Goal: Information Seeking & Learning: Learn about a topic

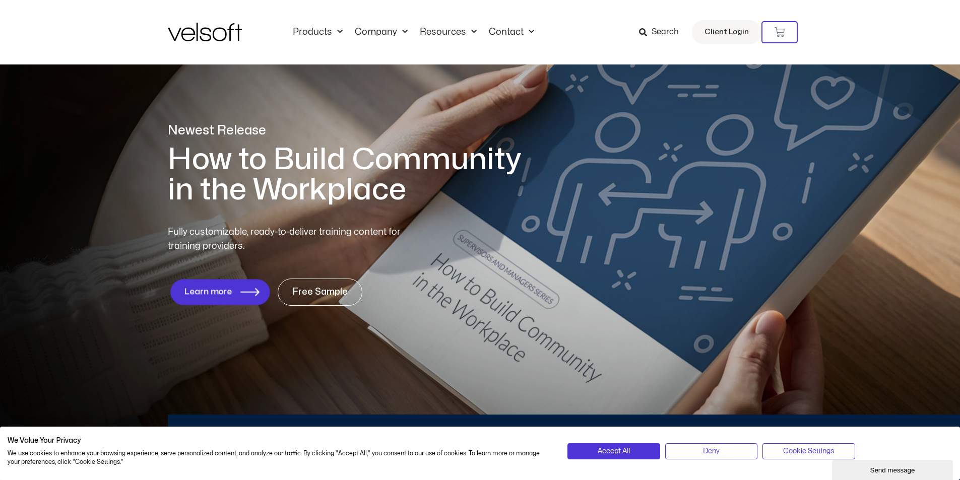
click at [242, 291] on icon "1 of 1" at bounding box center [249, 292] width 19 height 9
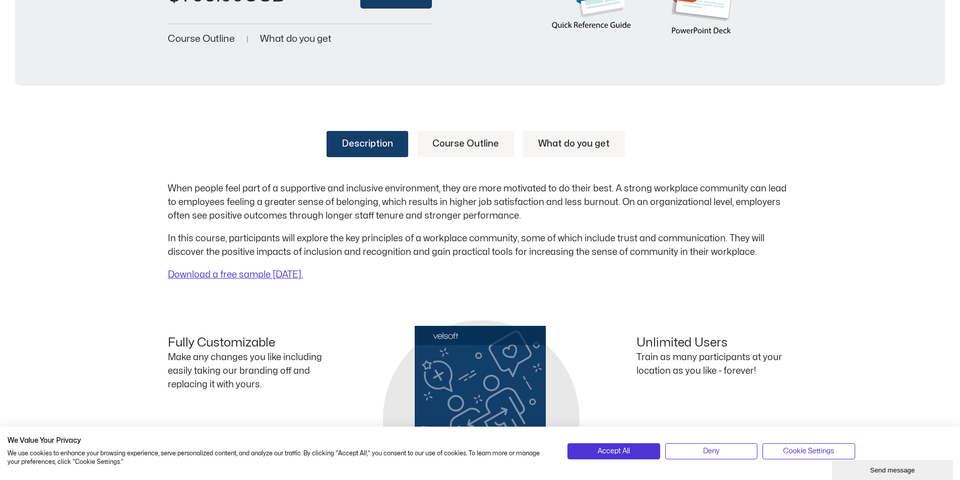
scroll to position [353, 0]
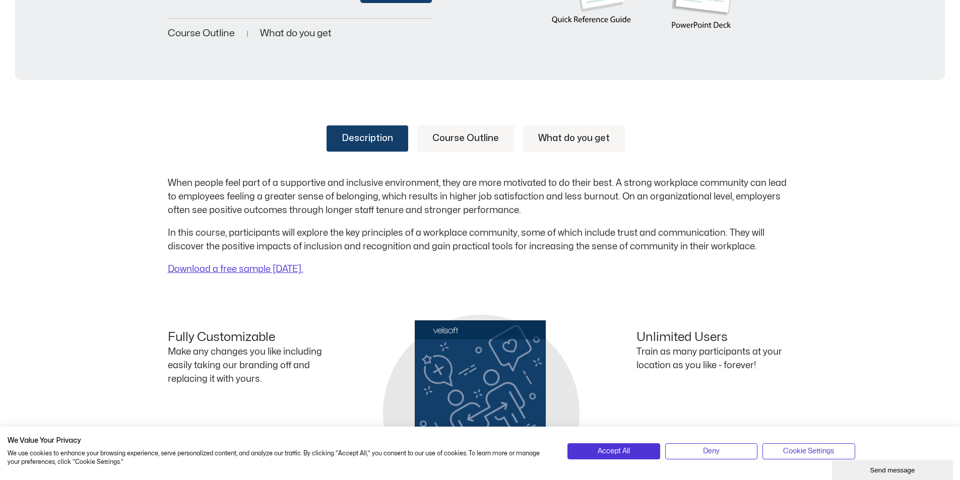
click at [616, 179] on p "When people feel part of a supportive and inclusive environment, they are more …" at bounding box center [480, 196] width 625 height 41
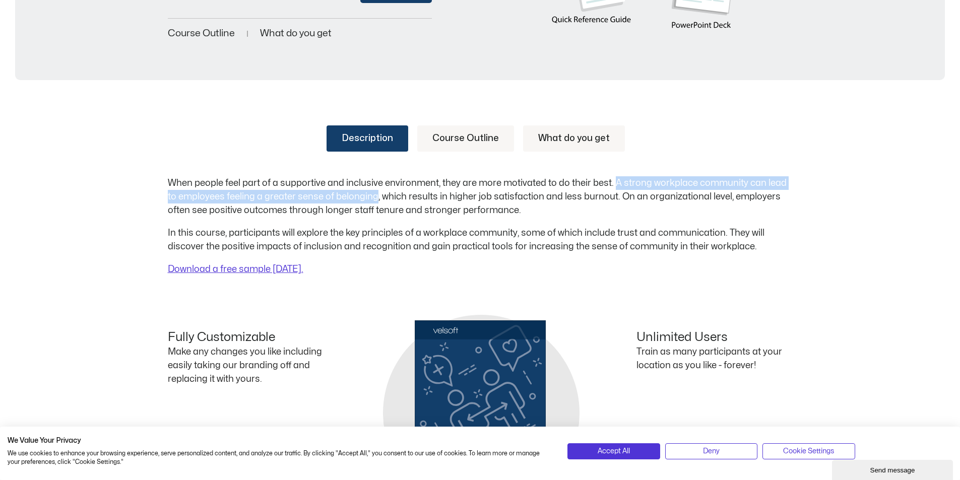
drag, startPoint x: 614, startPoint y: 180, endPoint x: 376, endPoint y: 190, distance: 237.5
click at [376, 190] on p "When people feel part of a supportive and inclusive environment, they are more …" at bounding box center [480, 196] width 625 height 41
copy p "A strong workplace community can lead to employees feeling a greater sense of b…"
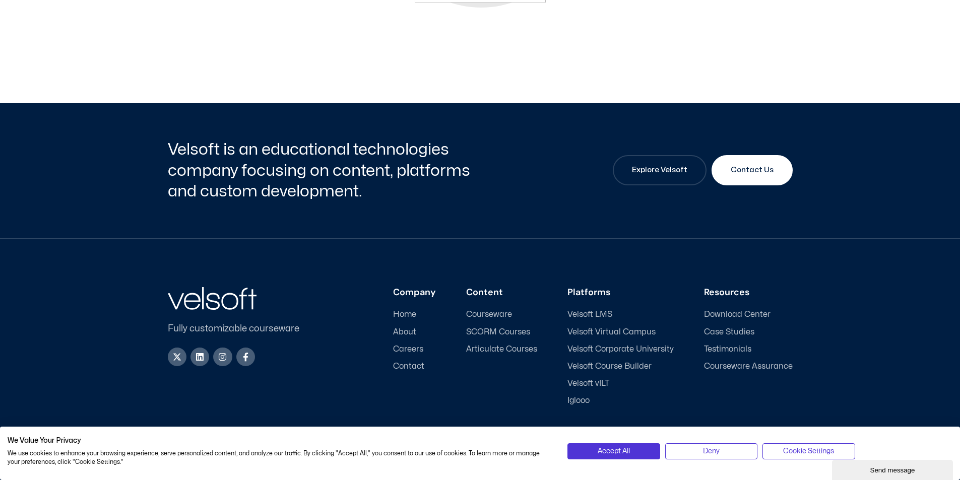
scroll to position [884, 0]
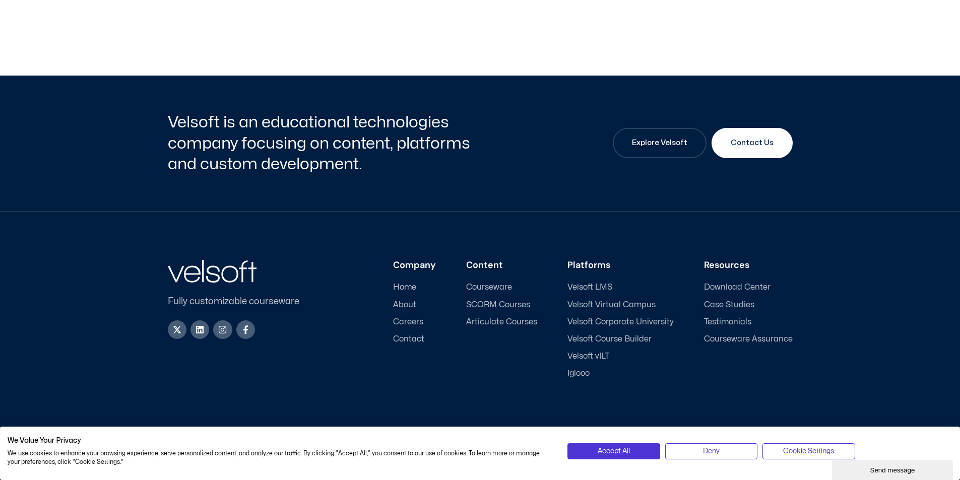
click at [627, 307] on span "Velsoft Virtual Campus" at bounding box center [611, 305] width 88 height 10
click at [623, 321] on span "Velsoft Corporate University" at bounding box center [620, 322] width 106 height 10
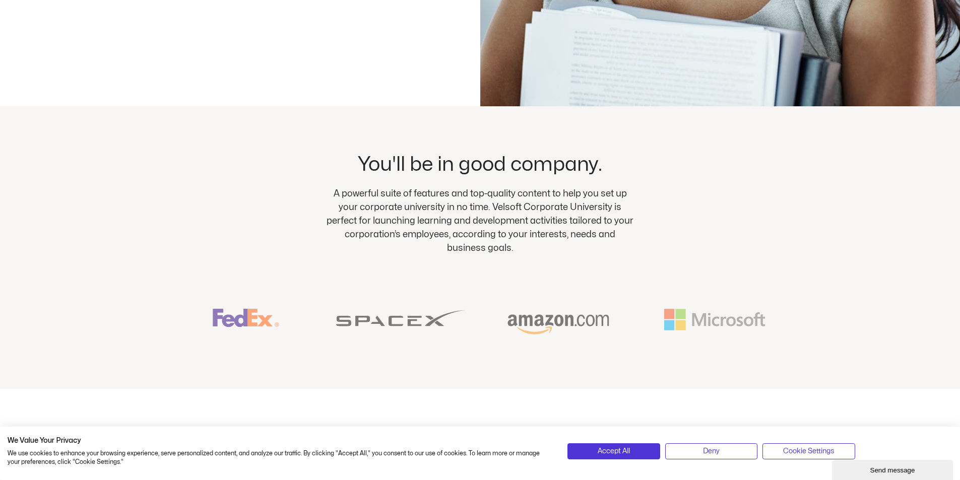
scroll to position [454, 0]
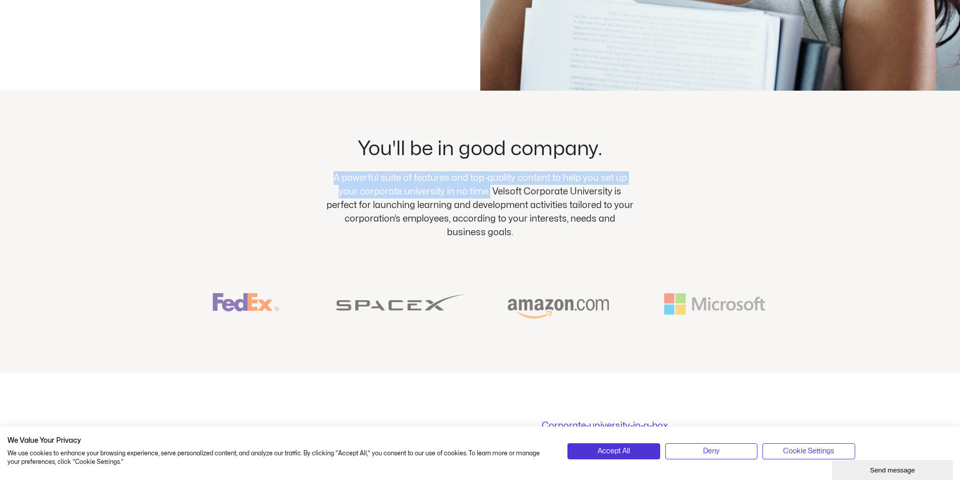
drag, startPoint x: 332, startPoint y: 177, endPoint x: 490, endPoint y: 190, distance: 158.7
click at [490, 190] on p "A powerful suite of features and top-quality content to help you set up your co…" at bounding box center [480, 205] width 308 height 68
copy p "A powerful suite of features and top-quality content to help you set up your co…"
click at [452, 307] on img at bounding box center [402, 306] width 132 height 26
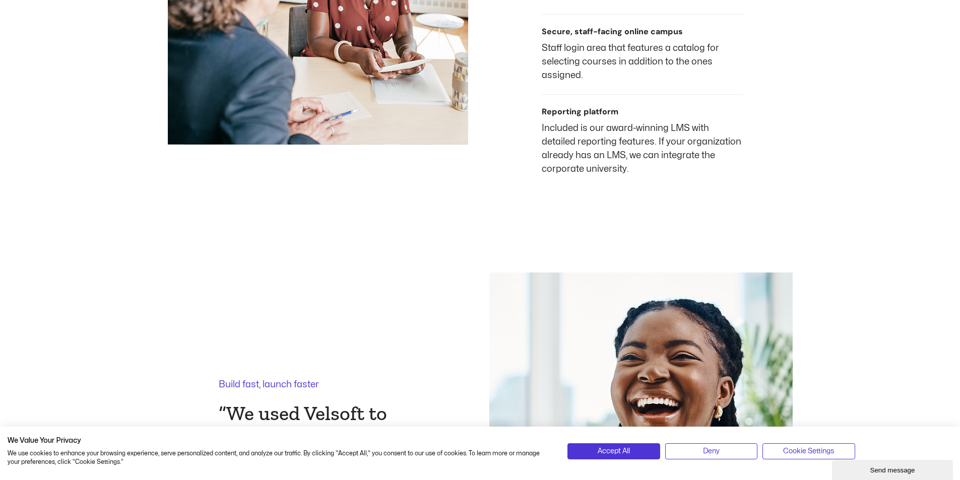
scroll to position [1159, 0]
